Goal: Find specific page/section: Find specific page/section

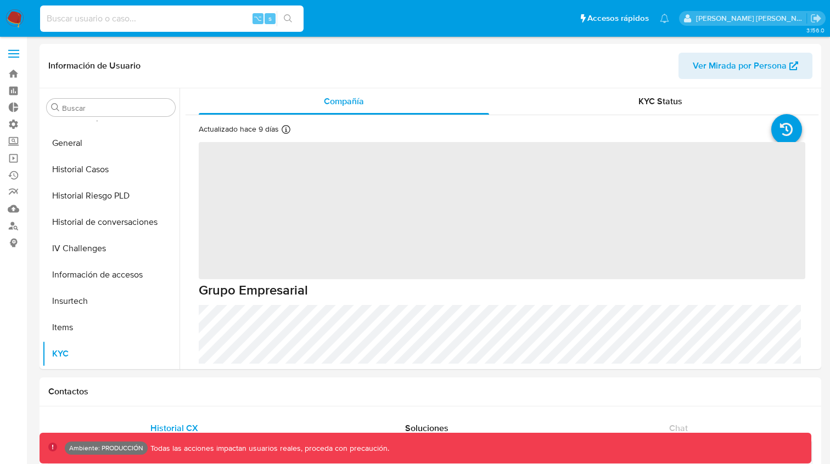
click at [192, 18] on input at bounding box center [171, 19] width 263 height 14
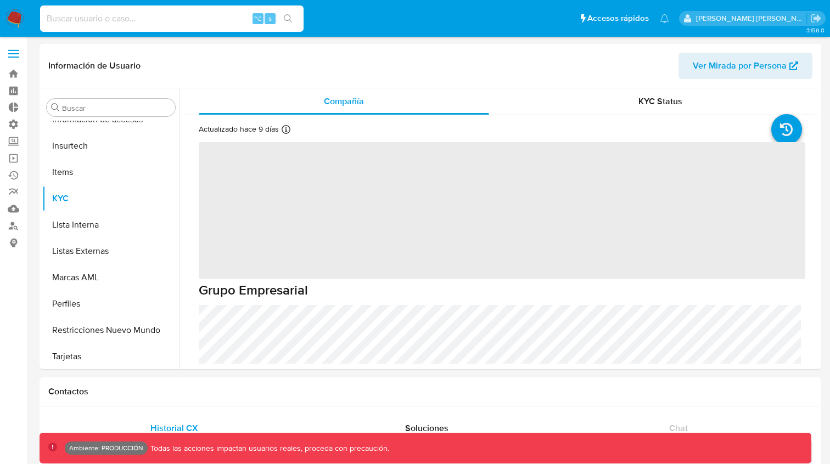
scroll to position [464, 0]
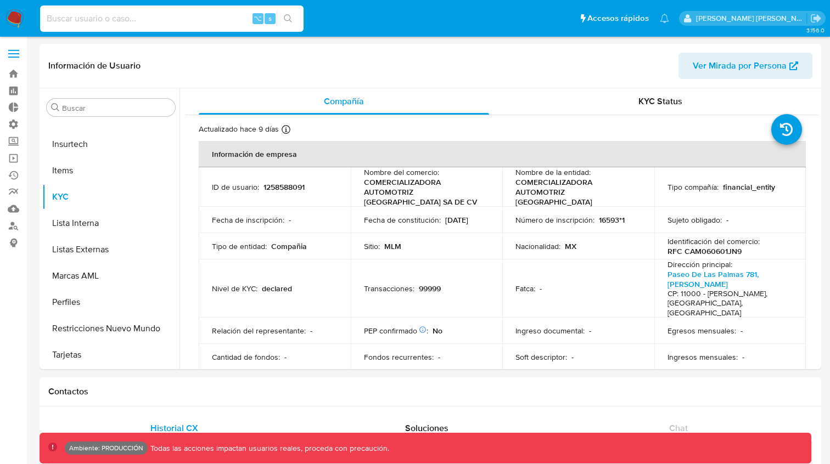
paste input "jdari"
type input "jdari"
select select "10"
type input "jdari"
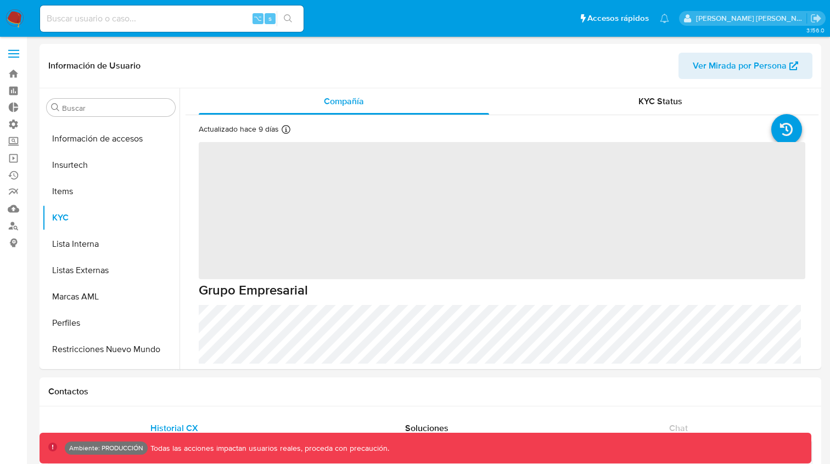
scroll to position [464, 0]
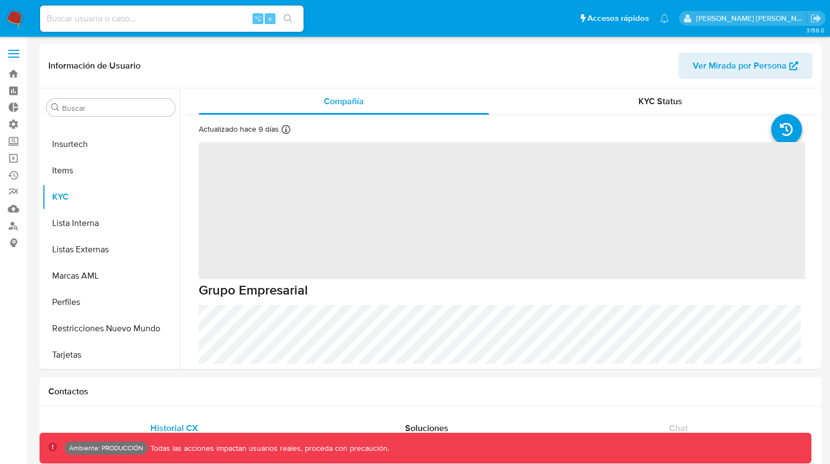
click at [127, 12] on input at bounding box center [171, 19] width 263 height 14
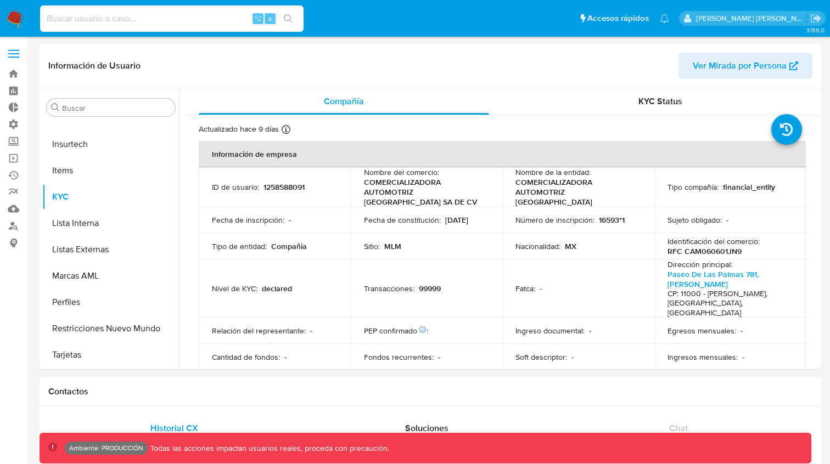
select select "10"
paste input "jdari"
type input "jdari"
click at [86, 113] on input "Buscar" at bounding box center [116, 108] width 109 height 10
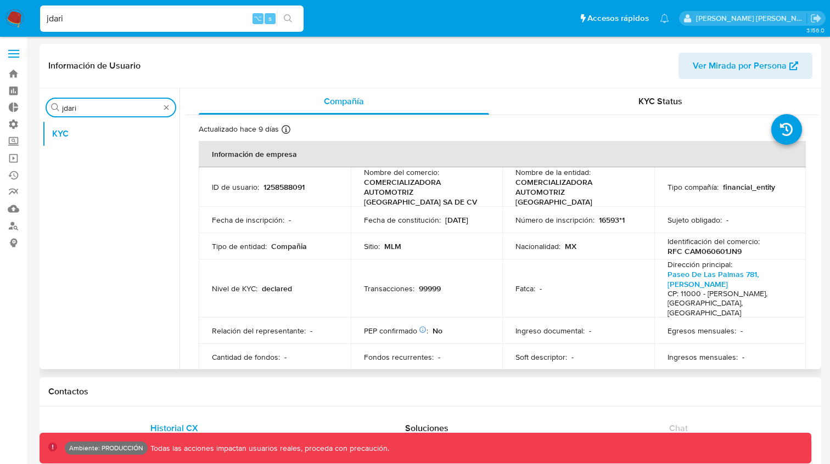
type input "jdari"
click at [121, 18] on input "jdari" at bounding box center [171, 19] width 263 height 14
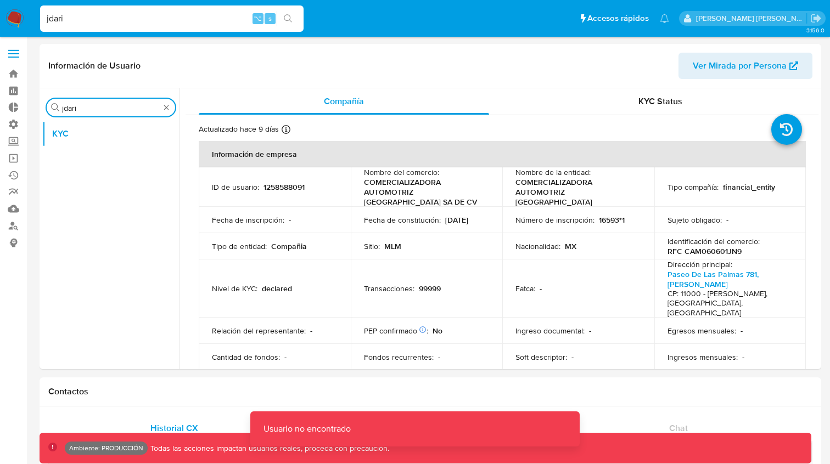
scroll to position [1, 0]
drag, startPoint x: 87, startPoint y: 109, endPoint x: 29, endPoint y: 104, distance: 58.9
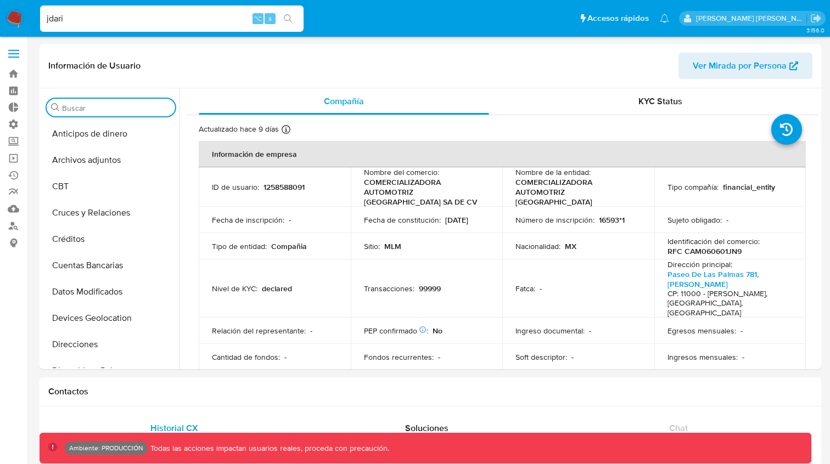
click at [53, 17] on input "jdari" at bounding box center [171, 19] width 263 height 14
type input "fravega"
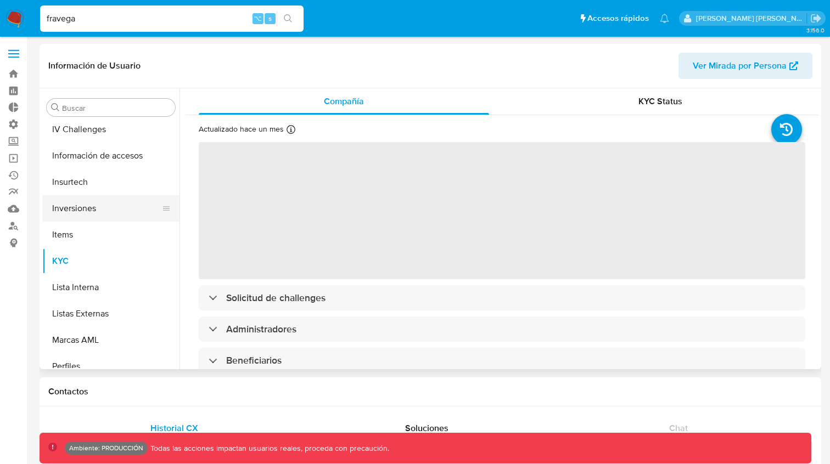
scroll to position [517, 0]
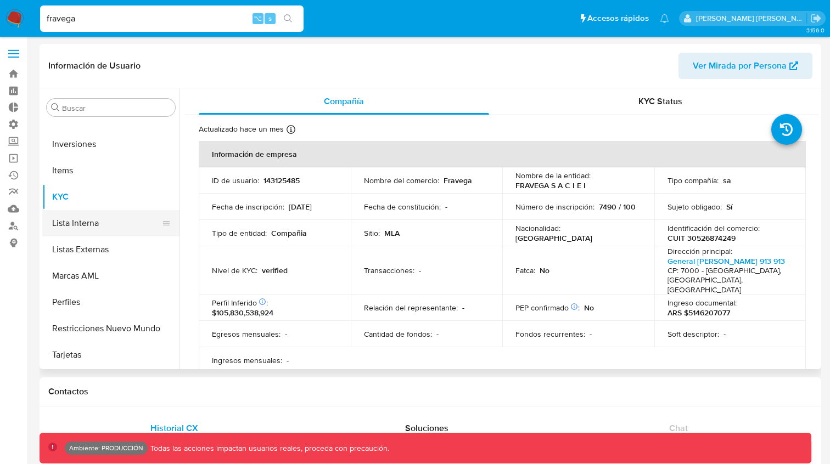
select select "10"
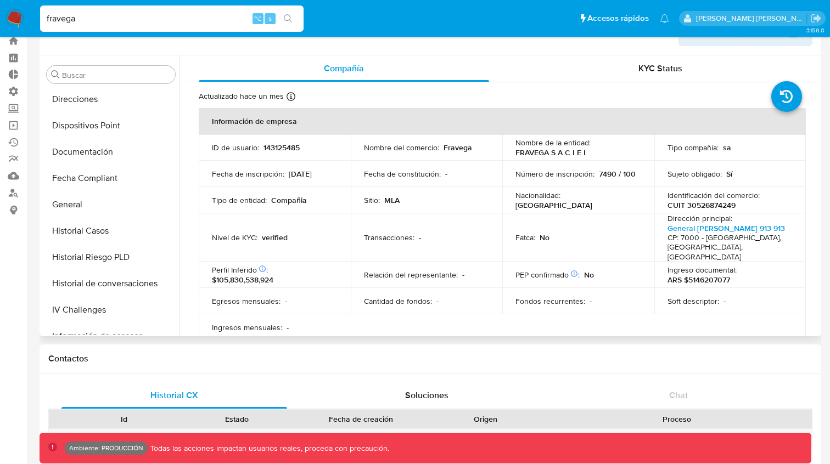
scroll to position [243, 0]
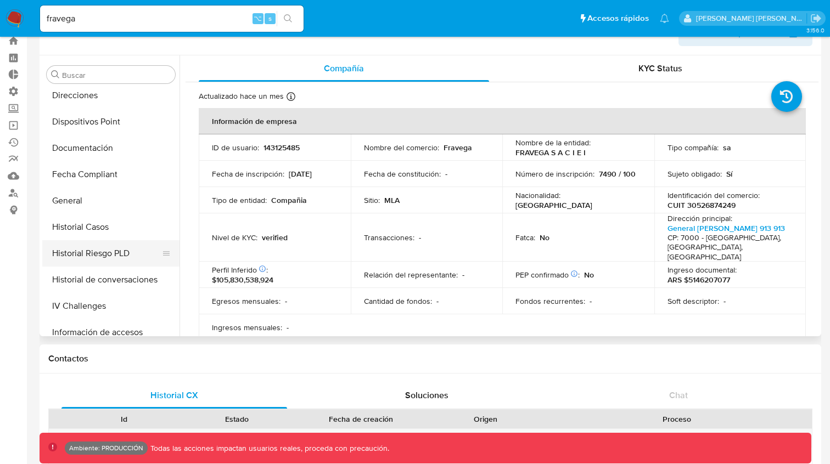
click at [105, 246] on button "Historial Riesgo PLD" at bounding box center [106, 253] width 128 height 26
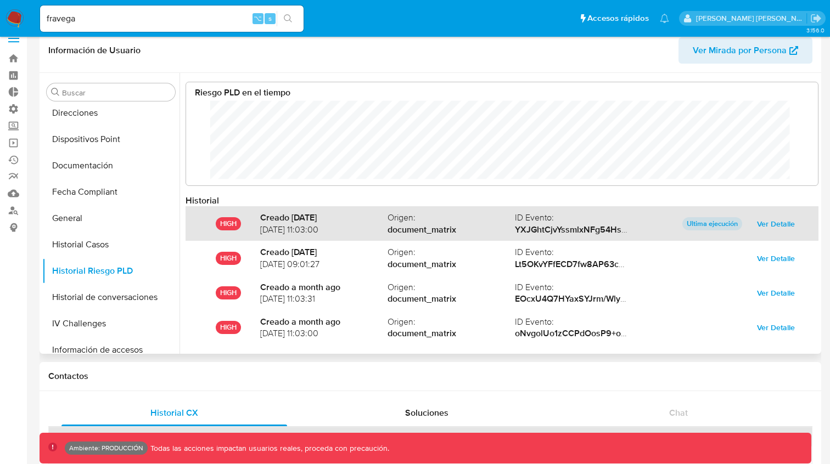
scroll to position [0, 0]
